Goal: Transaction & Acquisition: Purchase product/service

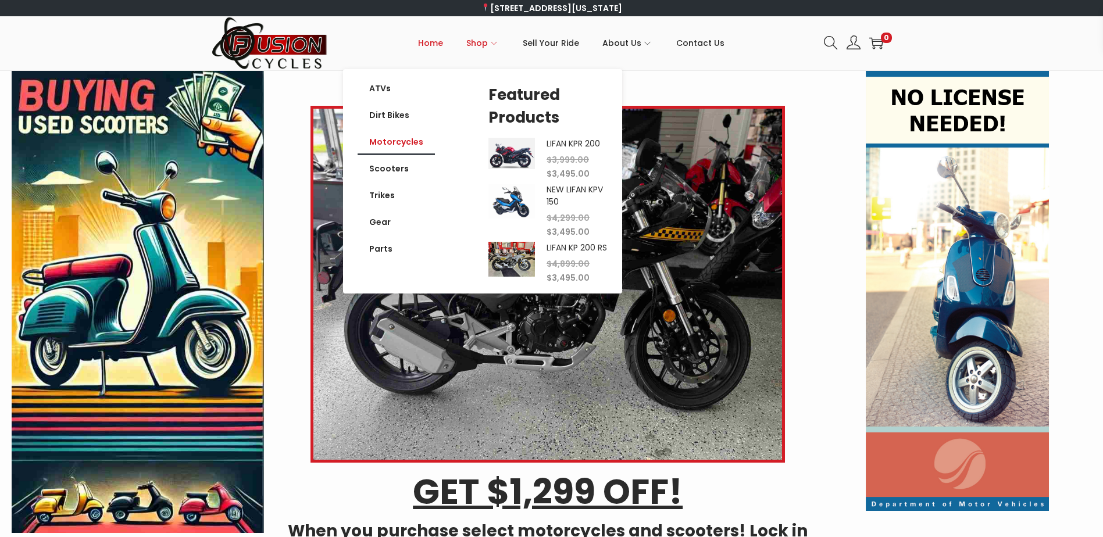
click at [405, 134] on link "Motorcycles" at bounding box center [396, 142] width 77 height 27
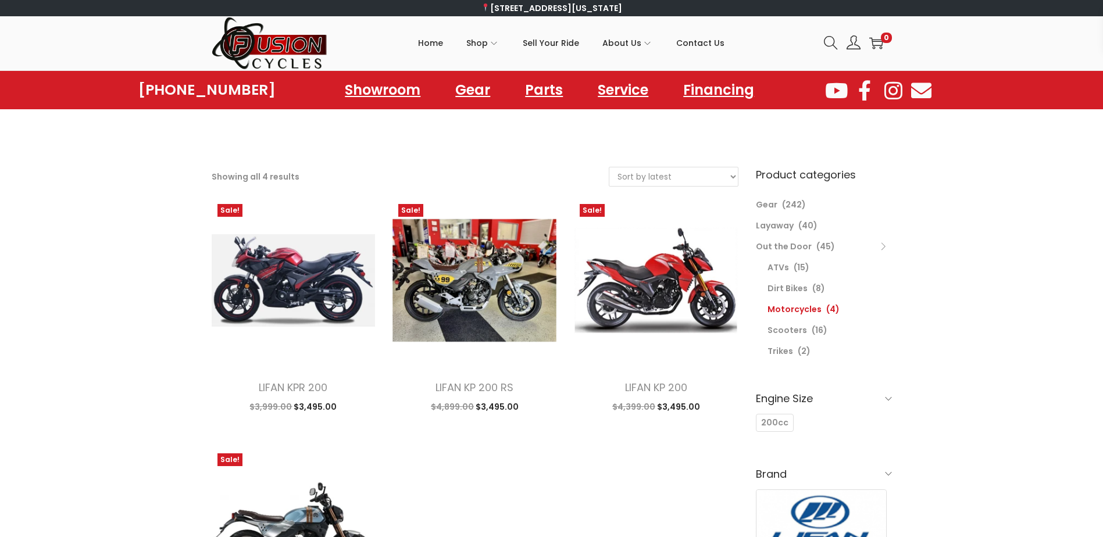
click at [672, 179] on select "Sort by popularity Sort by latest Sort by price: low to high Sort by price: hig…" at bounding box center [674, 177] width 129 height 19
select select "price"
click at [610, 168] on select "Sort by popularity Sort by latest Sort by price: low to high Sort by price: hig…" at bounding box center [674, 177] width 129 height 19
select select "price"
click at [644, 173] on select "Sort by popularity Sort by latest Sort by price: low to high Sort by price: hig…" at bounding box center [674, 177] width 129 height 19
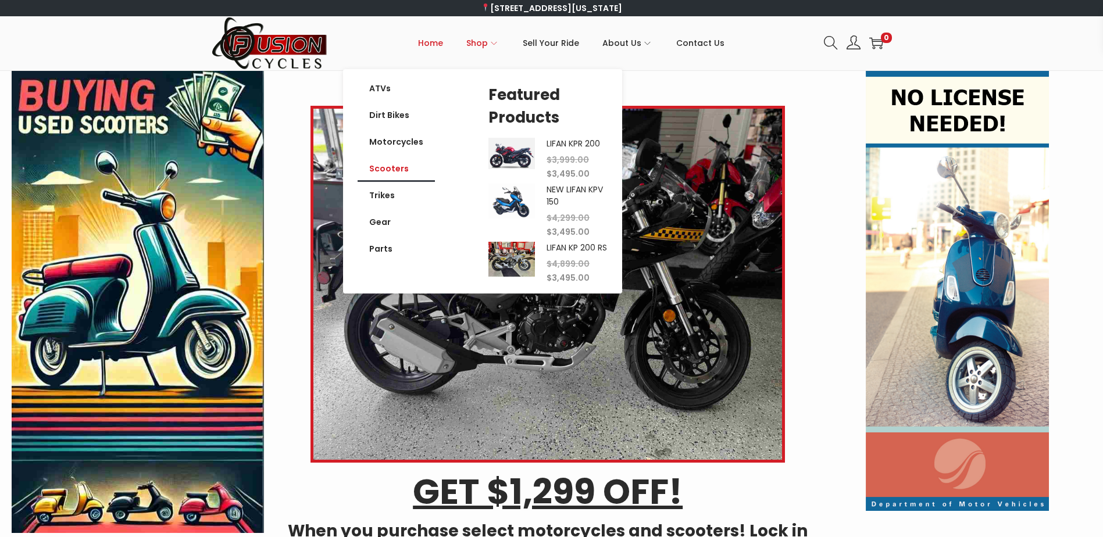
click at [403, 169] on link "Scooters" at bounding box center [396, 168] width 77 height 27
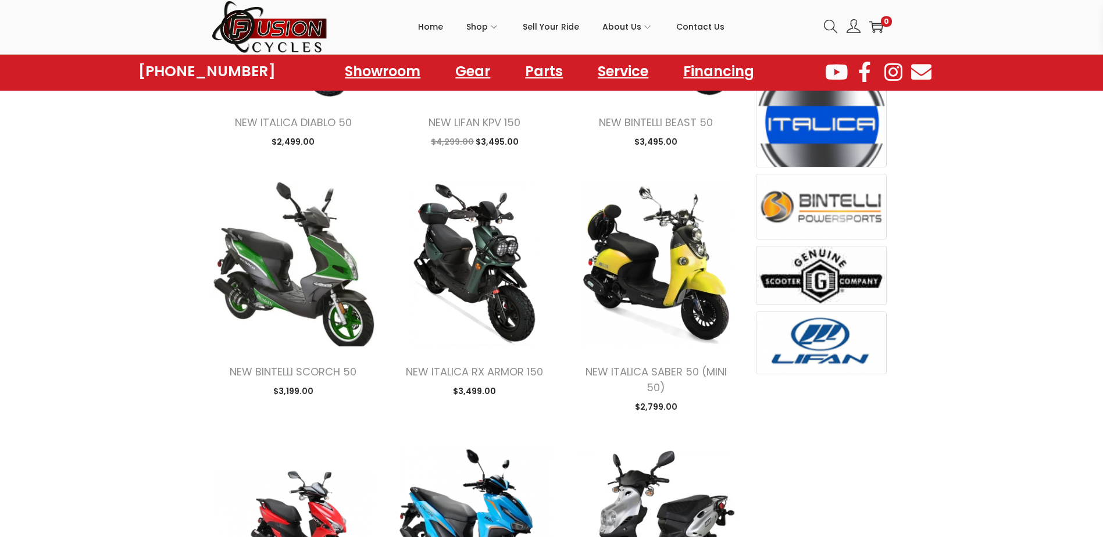
scroll to position [227, 0]
